Goal: Book appointment/travel/reservation

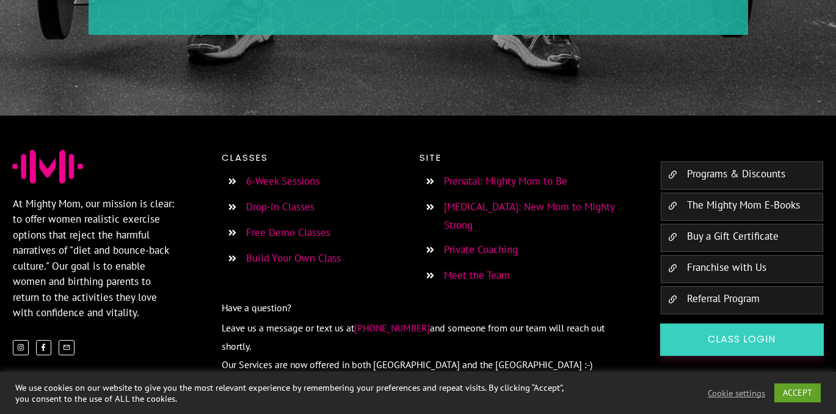
scroll to position [2136, 0]
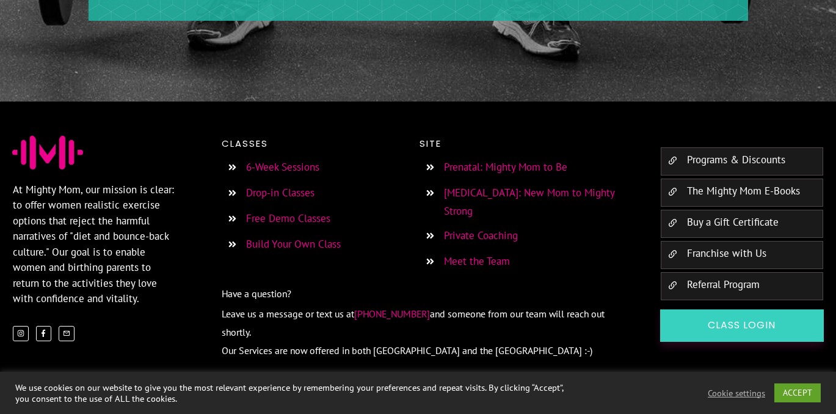
click at [308, 216] on link "Free Demo Classes" at bounding box center [288, 217] width 84 height 13
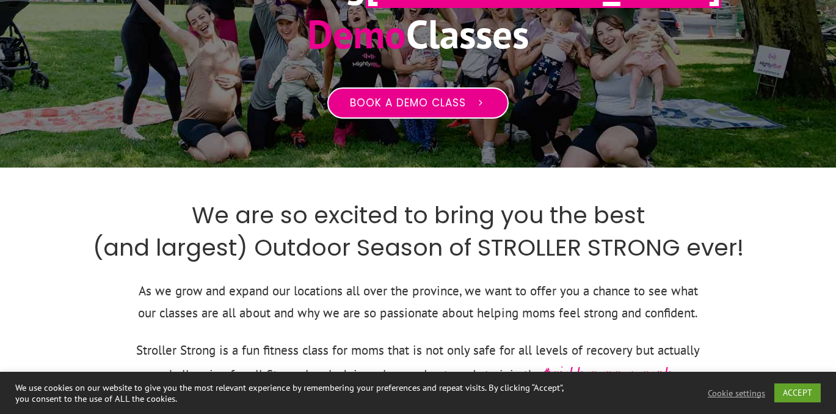
click at [423, 99] on span "Book a Demo Class" at bounding box center [408, 103] width 116 height 13
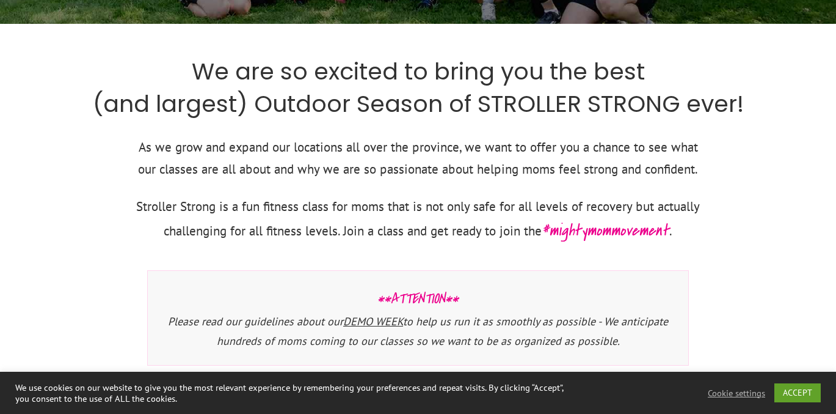
scroll to position [434, 0]
